Goal: Check status: Check status

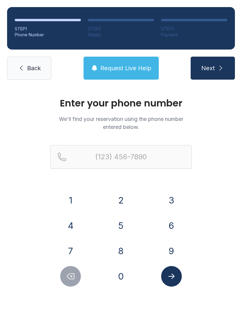
click at [126, 252] on button "8" at bounding box center [121, 251] width 21 height 21
click at [126, 229] on button "5" at bounding box center [121, 226] width 21 height 21
click at [76, 224] on button "4" at bounding box center [70, 226] width 21 height 21
click at [127, 194] on button "2" at bounding box center [121, 200] width 21 height 21
click at [128, 224] on button "5" at bounding box center [121, 226] width 21 height 21
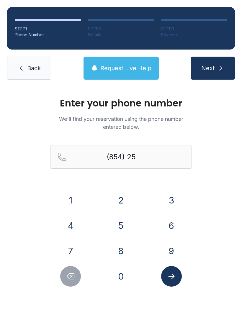
click at [128, 224] on button "5" at bounding box center [121, 226] width 21 height 21
click at [73, 199] on button "1" at bounding box center [70, 200] width 21 height 21
click at [185, 229] on div "6" at bounding box center [171, 226] width 41 height 21
click at [70, 219] on button "4" at bounding box center [70, 226] width 21 height 21
click at [74, 278] on icon "Delete number" at bounding box center [70, 276] width 9 height 9
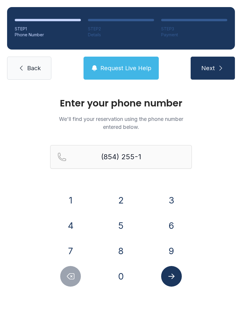
click at [171, 227] on button "6" at bounding box center [171, 226] width 21 height 21
click at [69, 229] on button "4" at bounding box center [70, 226] width 21 height 21
click at [116, 229] on button "5" at bounding box center [121, 226] width 21 height 21
click at [180, 292] on div "Enter your phone number We'll find your reservation using the phone number ente…" at bounding box center [121, 199] width 242 height 224
click at [175, 277] on icon "Submit lookup form" at bounding box center [171, 276] width 9 height 9
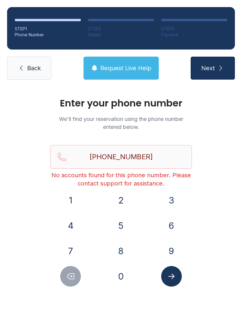
click at [74, 283] on button "Delete number" at bounding box center [70, 276] width 21 height 21
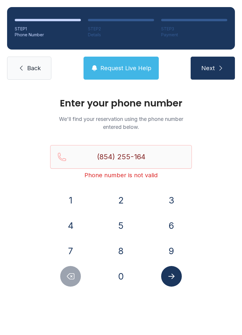
click at [74, 283] on button "Delete number" at bounding box center [70, 276] width 21 height 21
click at [77, 285] on button "Delete number" at bounding box center [70, 276] width 21 height 21
click at [78, 285] on div at bounding box center [70, 276] width 41 height 21
click at [74, 281] on button "Delete number" at bounding box center [70, 276] width 21 height 21
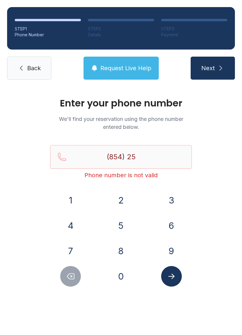
click at [69, 280] on icon "Delete number" at bounding box center [70, 276] width 9 height 9
click at [68, 278] on icon "Delete number" at bounding box center [70, 277] width 7 height 6
type input "(8"
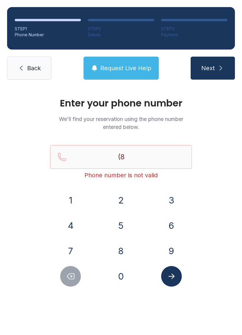
click at [75, 275] on icon "Delete number" at bounding box center [70, 276] width 9 height 9
click at [75, 274] on icon "Delete number" at bounding box center [70, 276] width 9 height 9
click at [75, 275] on icon "Delete number" at bounding box center [70, 276] width 9 height 9
click at [36, 73] on link "Back" at bounding box center [29, 68] width 44 height 23
